Goal: Transaction & Acquisition: Purchase product/service

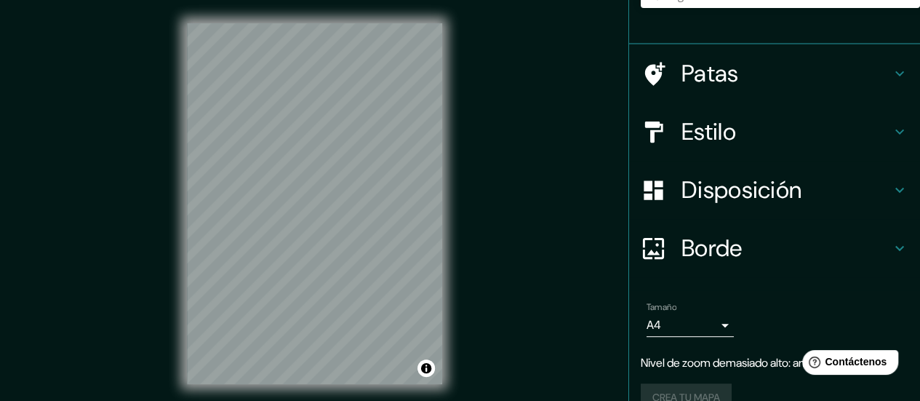
scroll to position [185, 0]
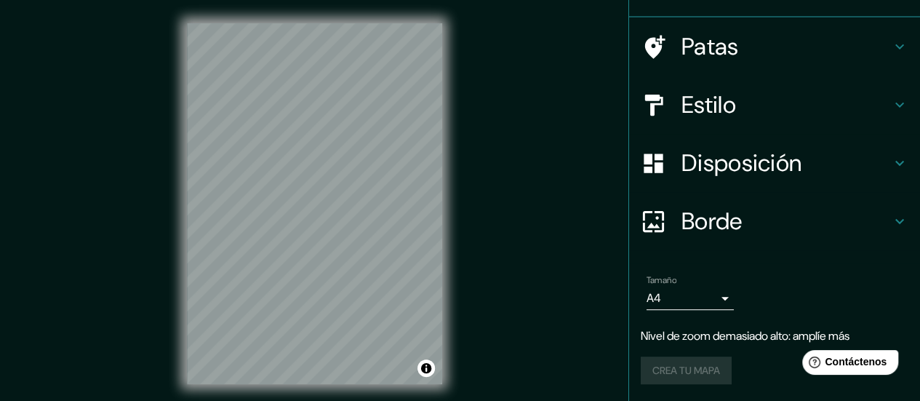
click at [776, 206] on div "Borde" at bounding box center [774, 221] width 291 height 58
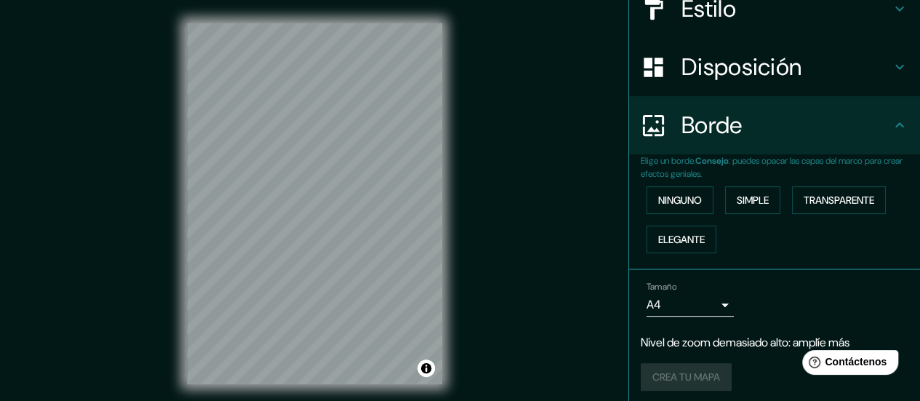
scroll to position [161, 0]
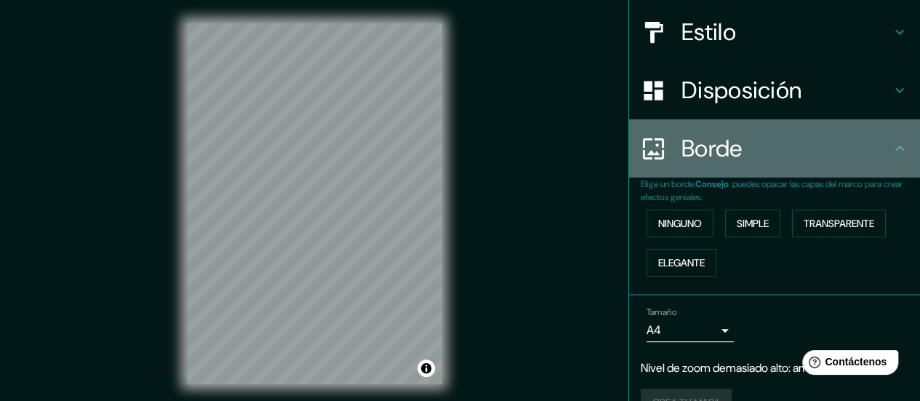
click at [782, 167] on div "Borde" at bounding box center [774, 148] width 291 height 58
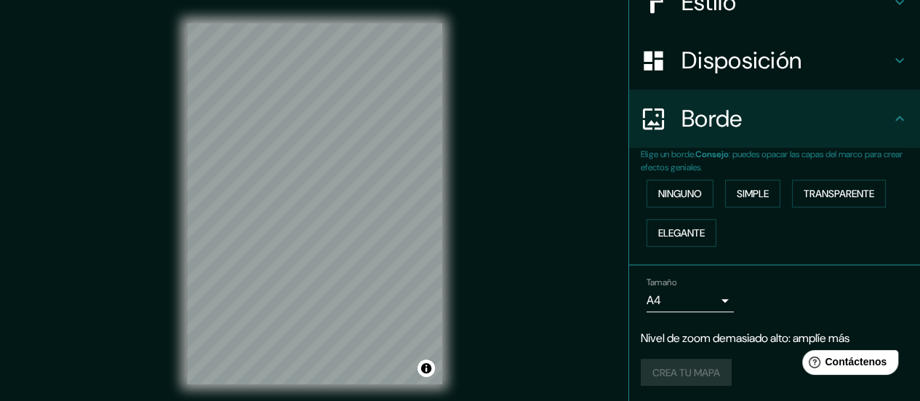
scroll to position [0, 0]
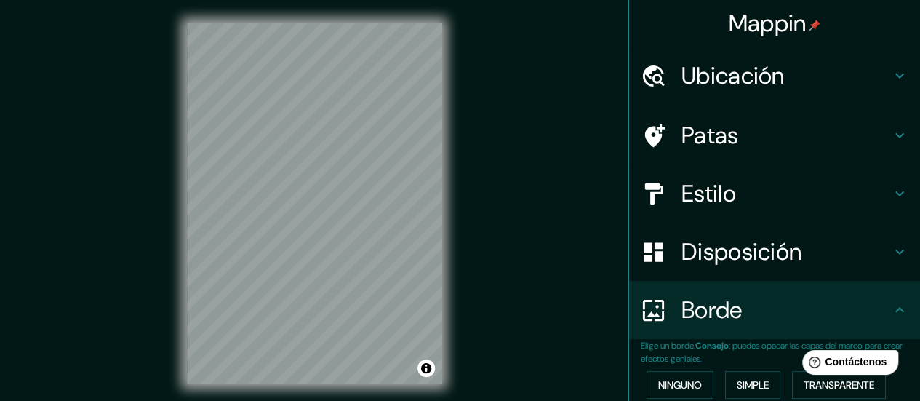
click at [724, 63] on font "Ubicación" at bounding box center [732, 75] width 103 height 31
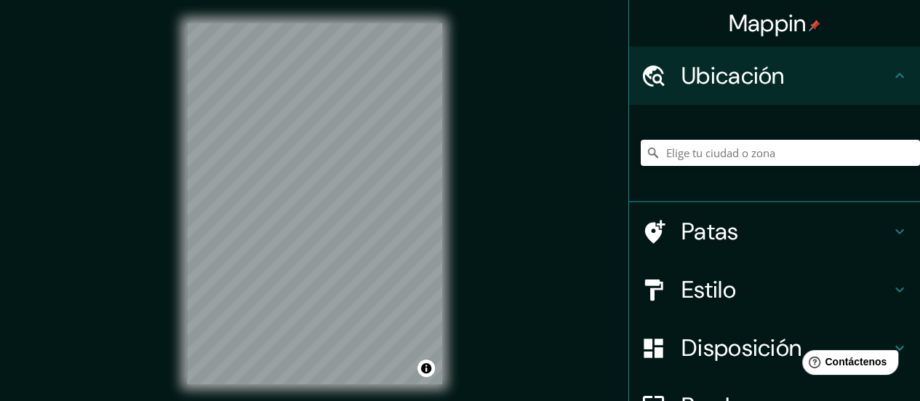
click at [669, 161] on input "Elige tu ciudad o zona" at bounding box center [780, 153] width 279 height 26
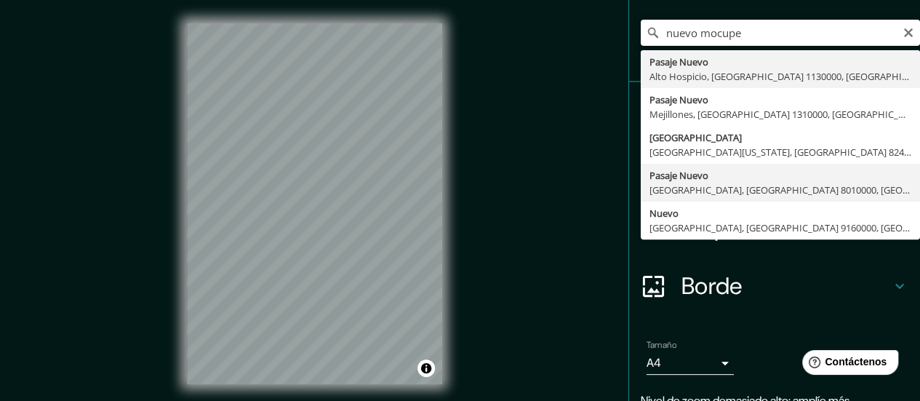
scroll to position [73, 0]
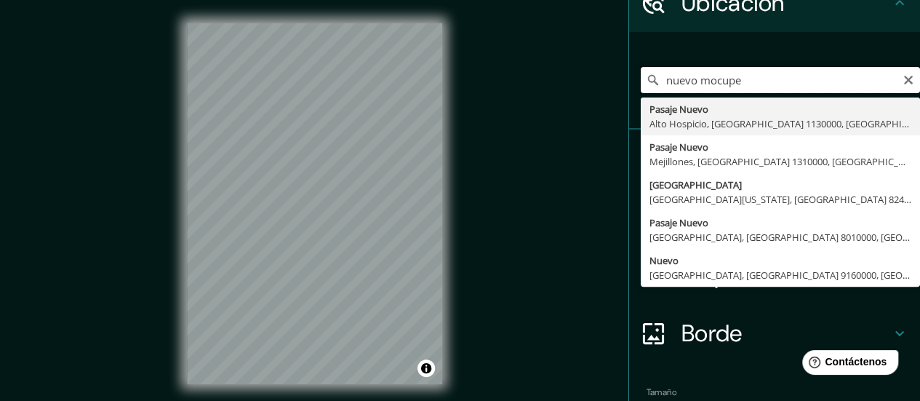
click at [836, 89] on input "nuevo mocupe" at bounding box center [780, 80] width 279 height 26
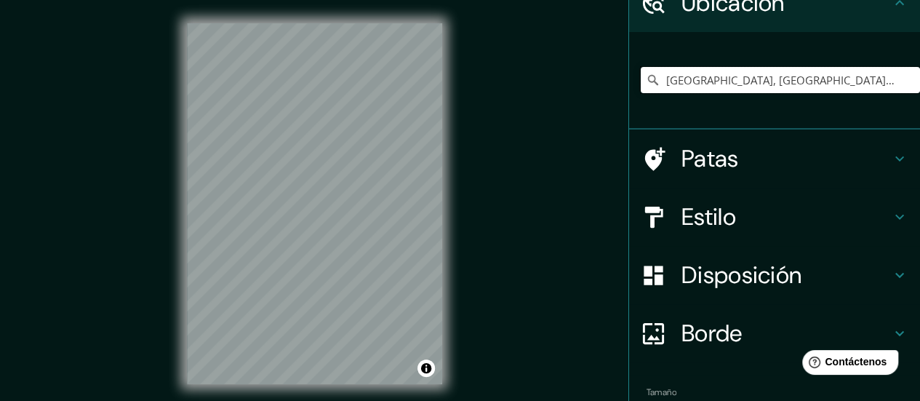
type input "[GEOGRAPHIC_DATA], [GEOGRAPHIC_DATA], [GEOGRAPHIC_DATA] 1130000, [GEOGRAPHIC_DA…"
click at [865, 78] on input "[GEOGRAPHIC_DATA], [GEOGRAPHIC_DATA], [GEOGRAPHIC_DATA] 1130000, [GEOGRAPHIC_DA…" at bounding box center [780, 80] width 279 height 26
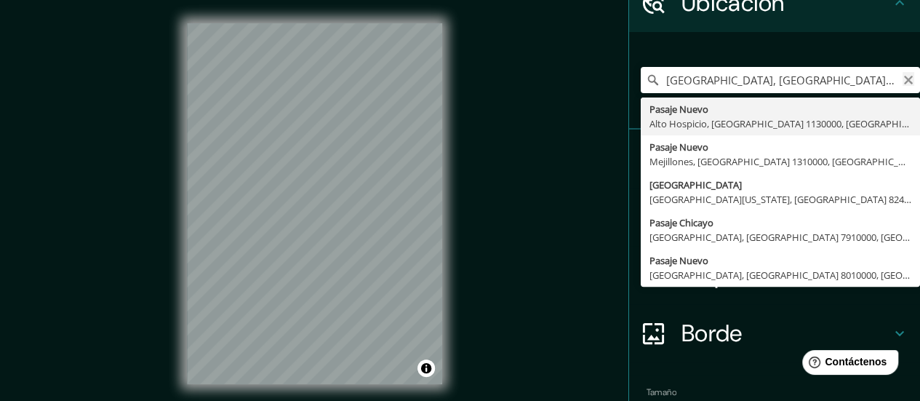
click at [903, 75] on icon "Claro" at bounding box center [909, 80] width 12 height 12
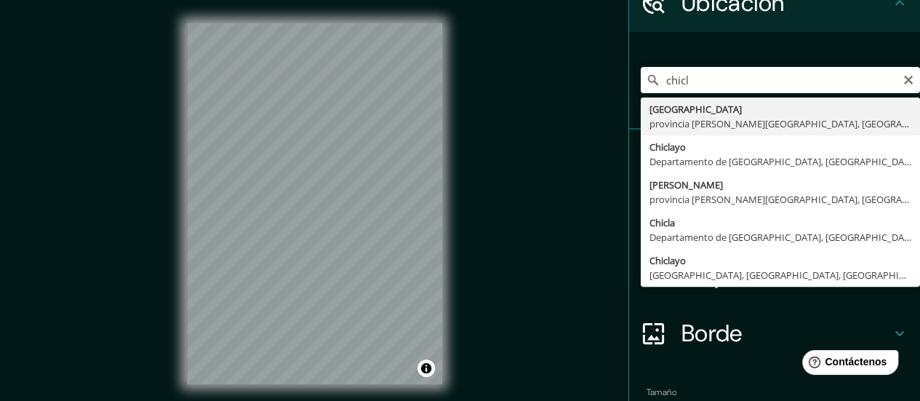
type input "Chiclayo, Departamento de [GEOGRAPHIC_DATA], [GEOGRAPHIC_DATA]"
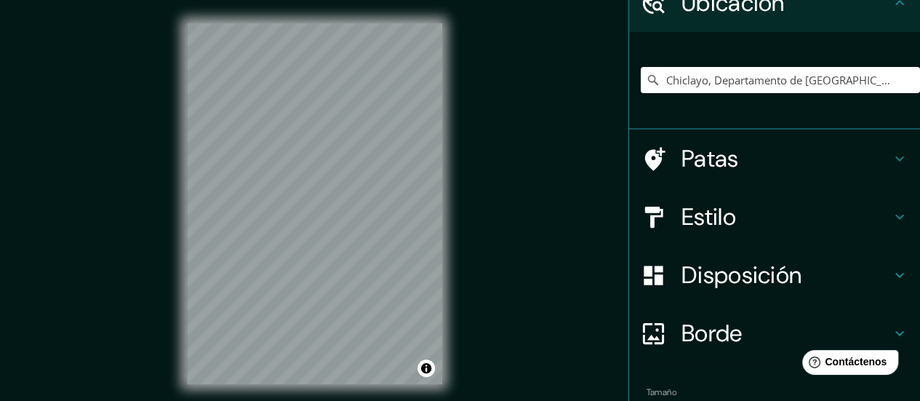
scroll to position [0, 0]
click at [733, 82] on input "Chiclayo, Departamento de [GEOGRAPHIC_DATA], [GEOGRAPHIC_DATA]" at bounding box center [780, 80] width 279 height 26
click at [785, 213] on h4 "Estilo" at bounding box center [785, 216] width 209 height 29
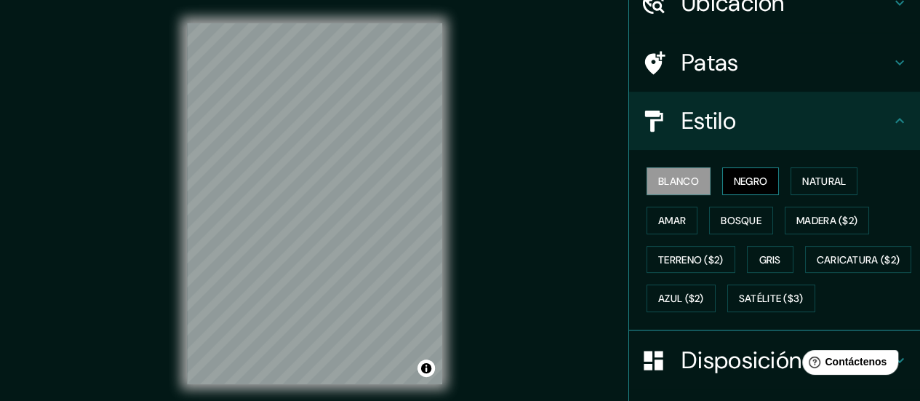
click at [742, 179] on font "Negro" at bounding box center [751, 181] width 34 height 13
click at [660, 186] on font "Blanco" at bounding box center [678, 181] width 41 height 13
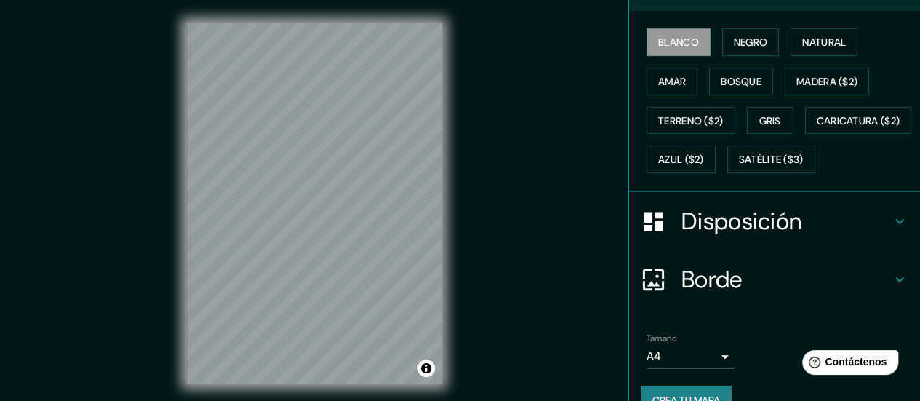
scroll to position [218, 0]
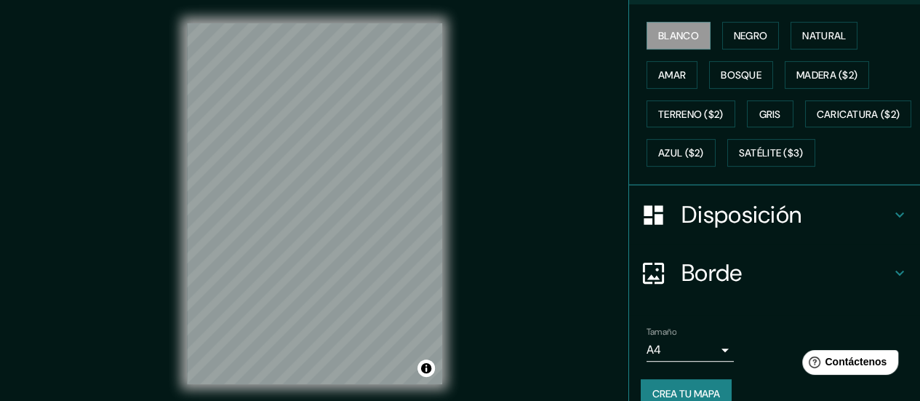
click at [156, 278] on div "Mappin Ubicación Chiclayo, Departamento de [GEOGRAPHIC_DATA], [GEOGRAPHIC_DATA]…" at bounding box center [460, 215] width 920 height 431
click at [25, 223] on div "Mappin Ubicación Chiclayo, Departamento de [GEOGRAPHIC_DATA], [GEOGRAPHIC_DATA]…" at bounding box center [460, 215] width 920 height 431
click at [545, 95] on div "Mappin Ubicación Chiclayo, Departamento de [GEOGRAPHIC_DATA], [GEOGRAPHIC_DATA]…" at bounding box center [460, 215] width 920 height 431
click at [739, 160] on font "Satélite ($3)" at bounding box center [771, 153] width 65 height 13
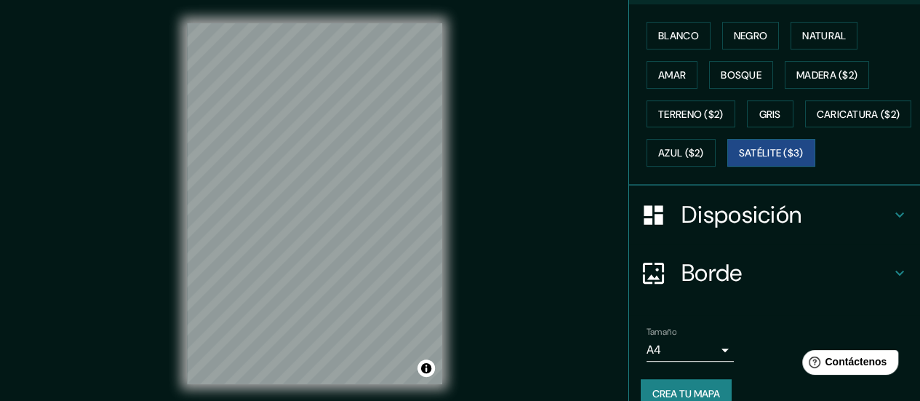
click at [178, 155] on div "© Mapbox © OpenStreetMap Improve this map © Maxar" at bounding box center [315, 203] width 302 height 407
